Goal: Task Accomplishment & Management: Use online tool/utility

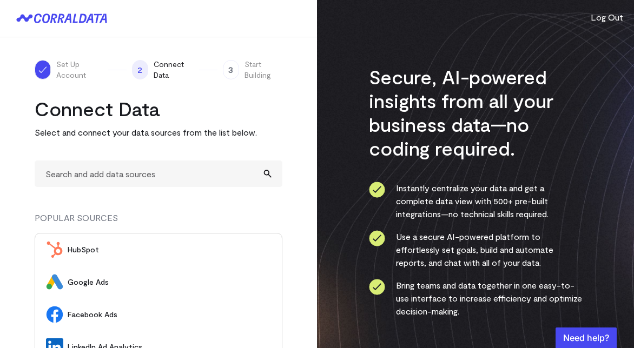
click at [123, 245] on span "HubSpot" at bounding box center [169, 250] width 203 height 11
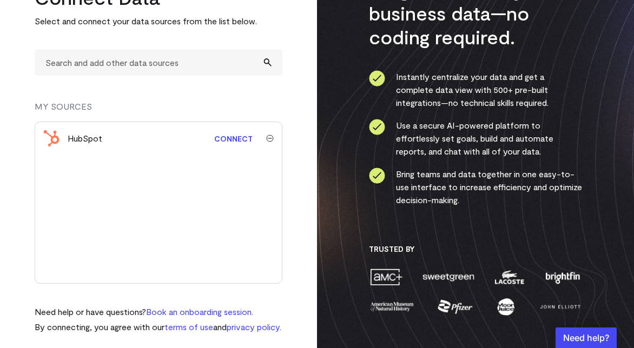
scroll to position [110, 0]
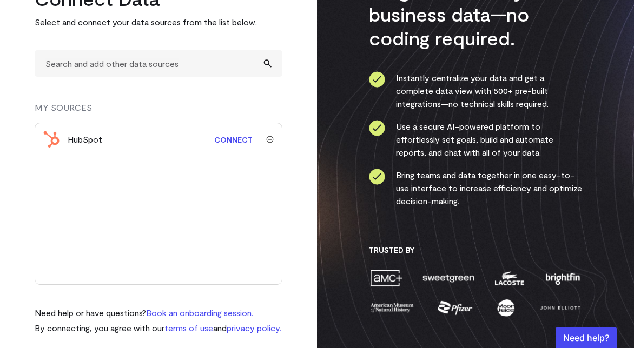
click at [272, 140] on img "submit" at bounding box center [270, 140] width 8 height 8
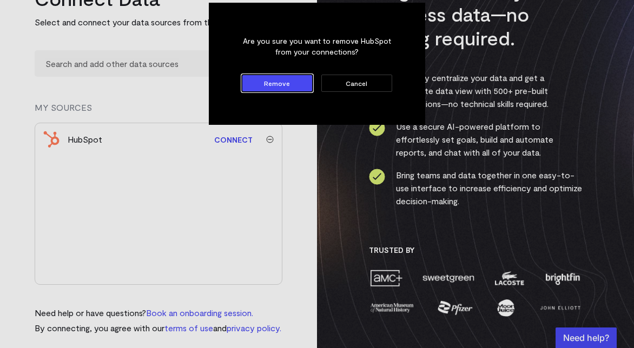
click at [289, 87] on button "Remove" at bounding box center [277, 83] width 71 height 17
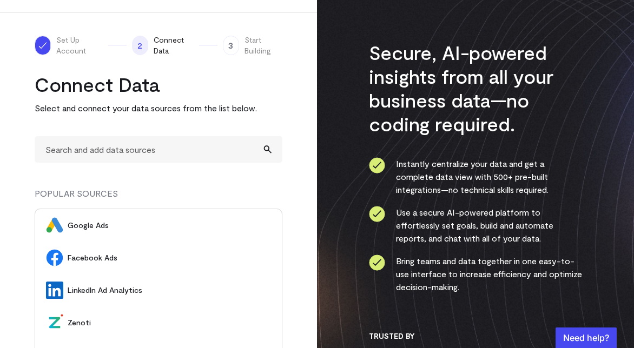
scroll to position [0, 0]
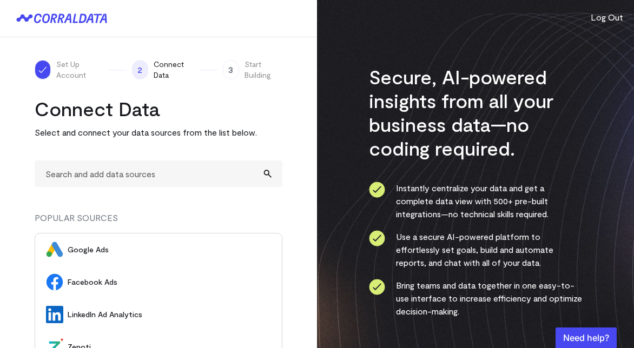
click at [48, 22] on icon at bounding box center [56, 19] width 44 height 10
click at [84, 21] on icon at bounding box center [83, 18] width 8 height 9
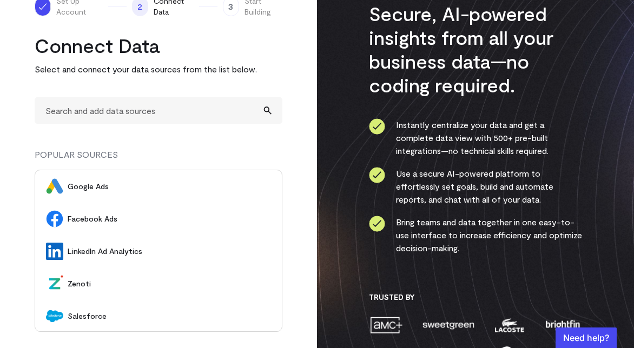
click at [87, 219] on span "Facebook Ads" at bounding box center [169, 219] width 203 height 11
click at [109, 217] on span "Facebook Ads" at bounding box center [169, 219] width 203 height 11
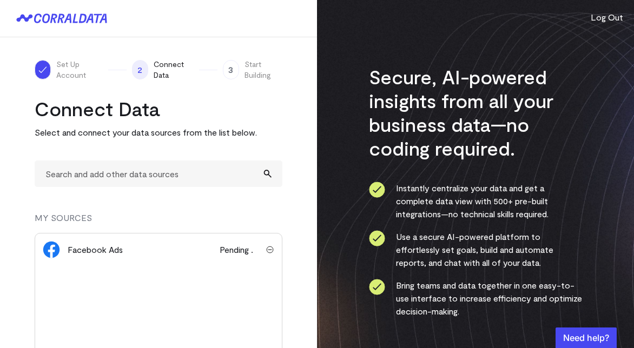
scroll to position [131, 0]
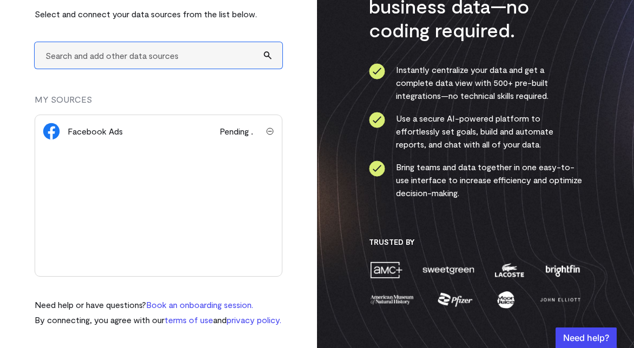
click at [129, 42] on input "text" at bounding box center [159, 55] width 248 height 27
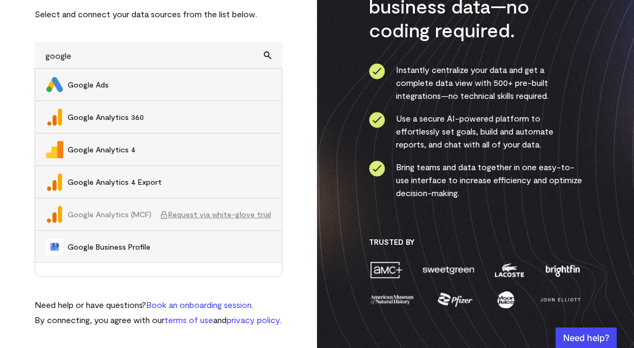
click at [96, 80] on span "Google Ads" at bounding box center [169, 85] width 203 height 11
type input "Google Ads"
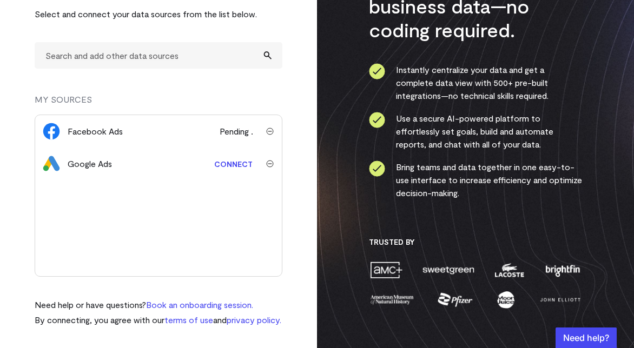
click at [239, 154] on link "Connect" at bounding box center [233, 164] width 49 height 20
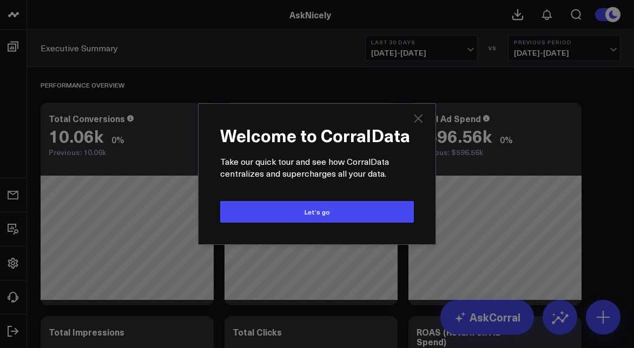
click at [422, 117] on icon "Close" at bounding box center [418, 118] width 13 height 13
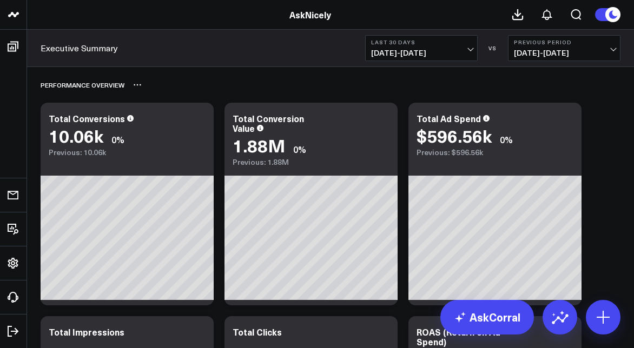
click at [226, 79] on div "Performance Overview" at bounding box center [331, 85] width 580 height 25
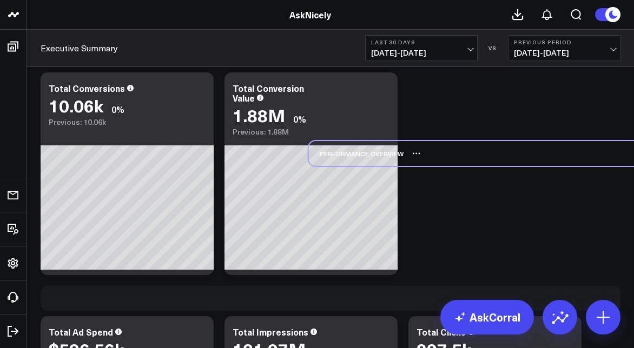
click at [495, 148] on div "Performance Overview" at bounding box center [599, 153] width 580 height 25
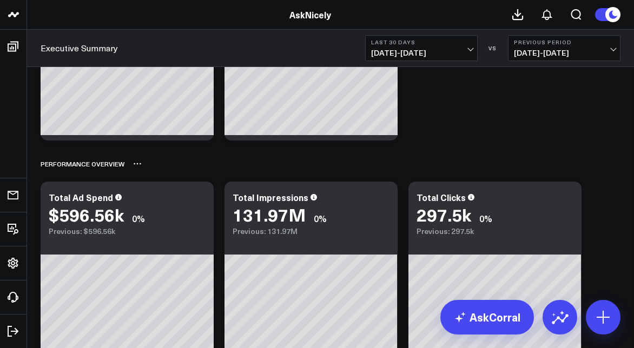
scroll to position [142, 0]
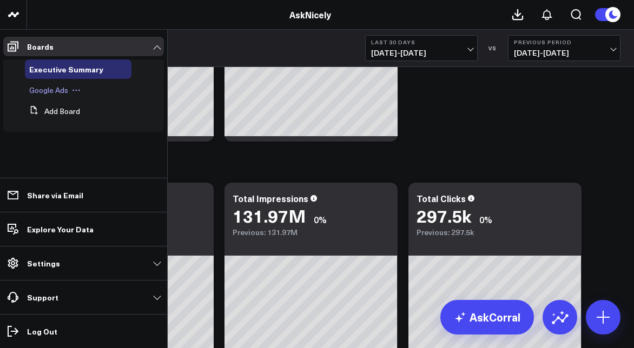
click at [52, 90] on span "Google Ads" at bounding box center [48, 90] width 39 height 10
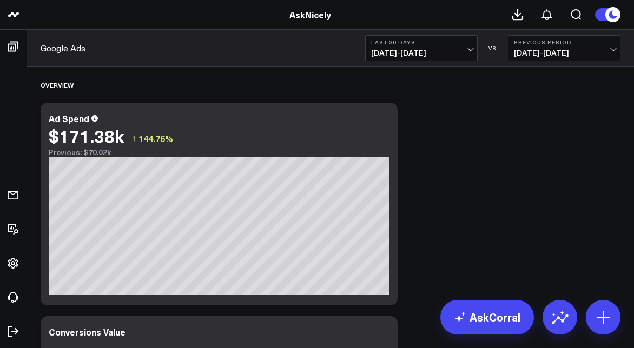
click at [434, 51] on span "[DATE] - [DATE]" at bounding box center [421, 53] width 101 height 9
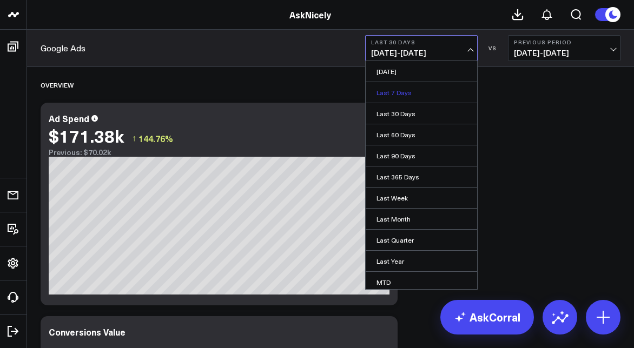
click at [402, 97] on link "Last 7 Days" at bounding box center [421, 92] width 111 height 21
